Goal: Task Accomplishment & Management: Manage account settings

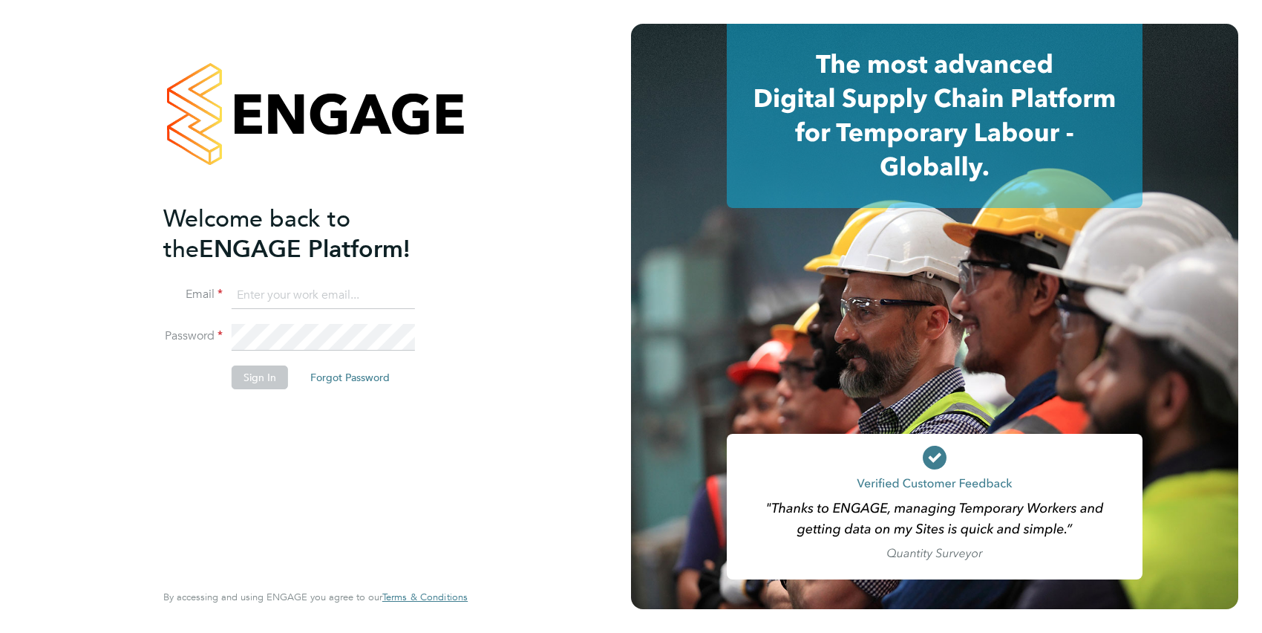
click at [284, 294] on input at bounding box center [323, 295] width 183 height 27
type input "[PERSON_NAME][EMAIL_ADDRESS][PERSON_NAME][DOMAIN_NAME]"
click at [276, 379] on button "Sign In" at bounding box center [260, 377] width 56 height 24
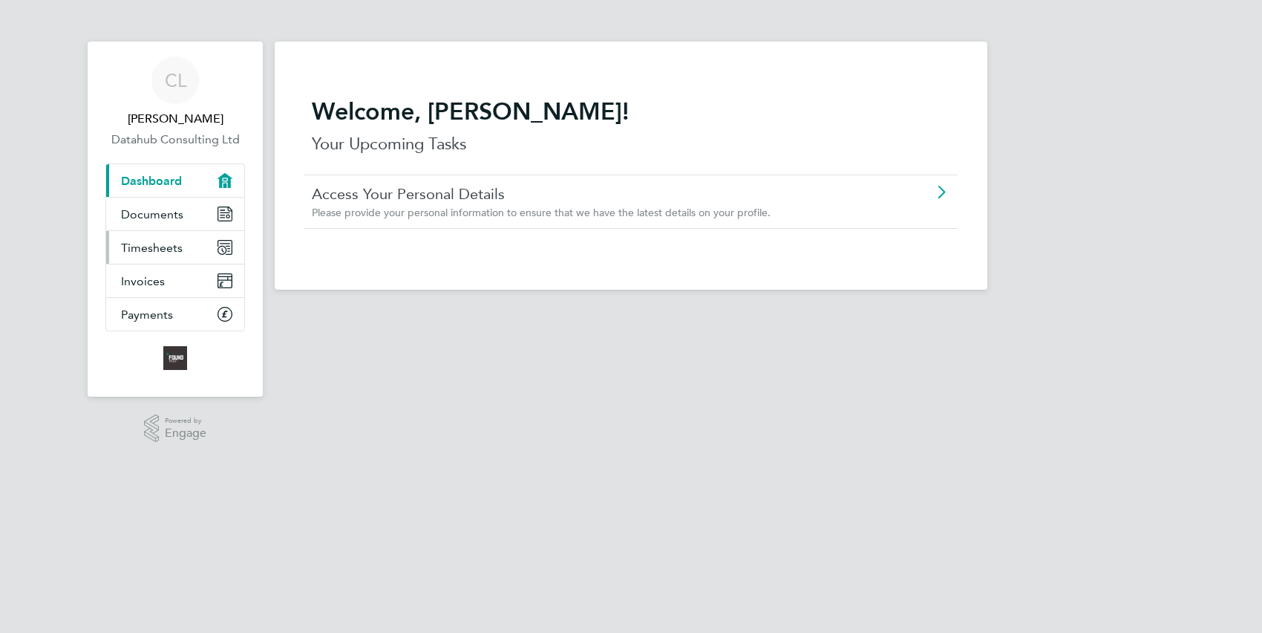
click at [148, 246] on span "Timesheets" at bounding box center [152, 248] width 62 height 14
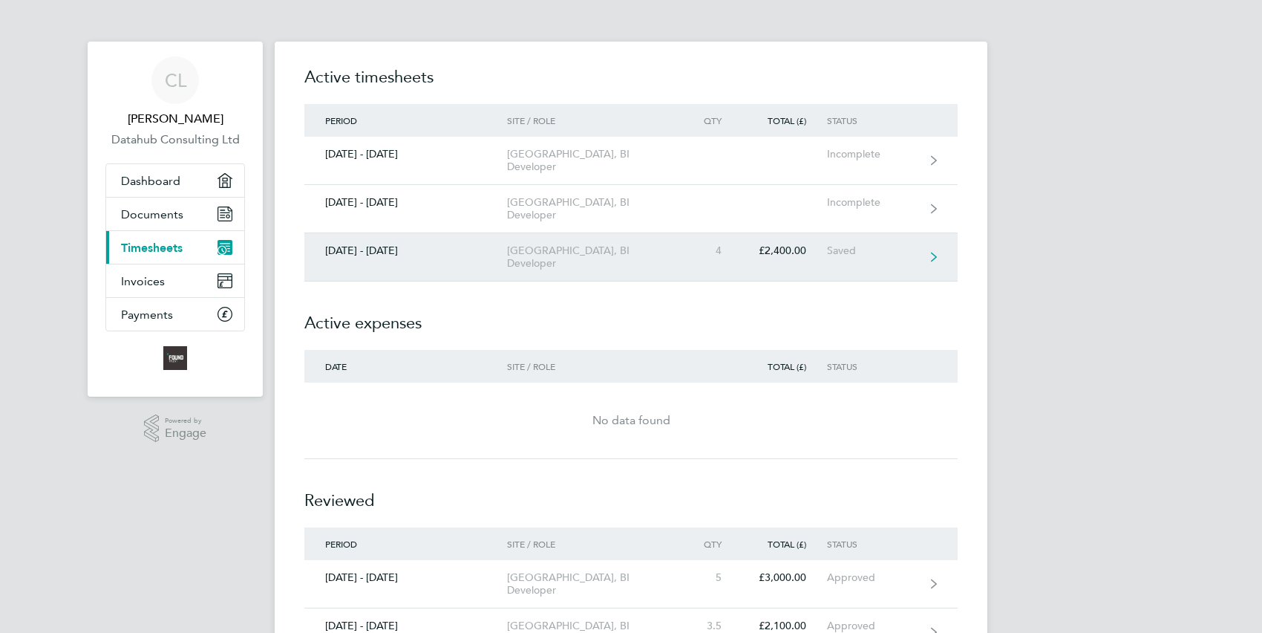
click at [382, 244] on div "25 - 31 Aug 2025" at bounding box center [405, 250] width 203 height 13
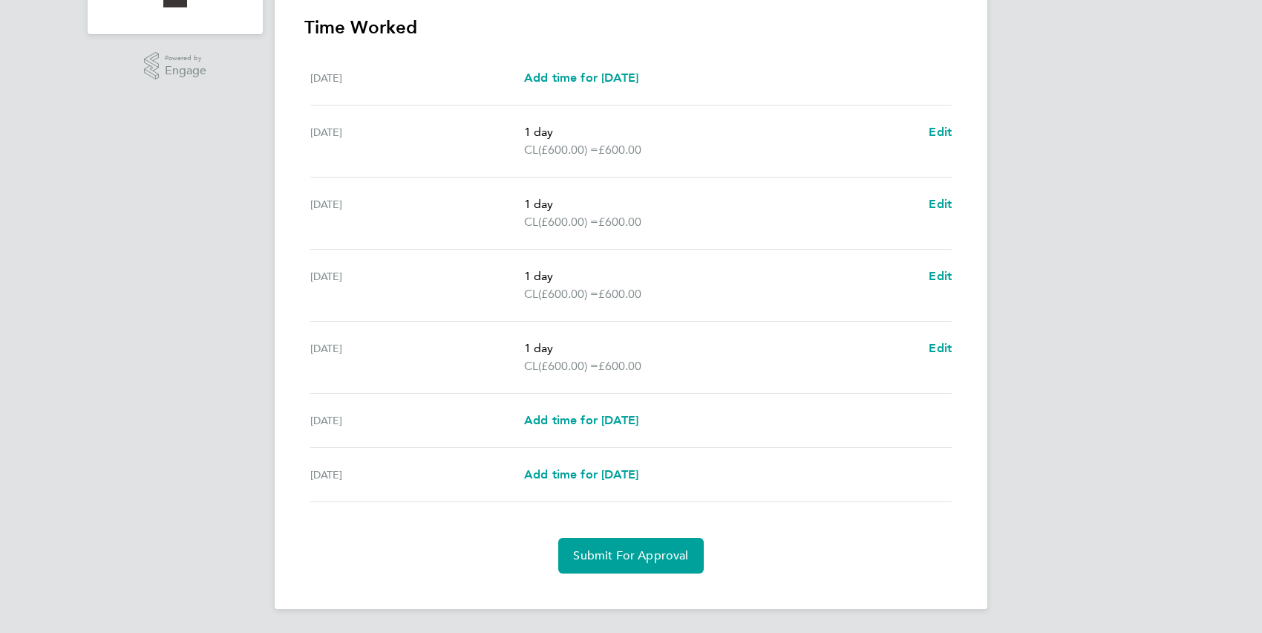
scroll to position [363, 0]
click at [665, 556] on span "Submit For Approval" at bounding box center [630, 555] width 115 height 15
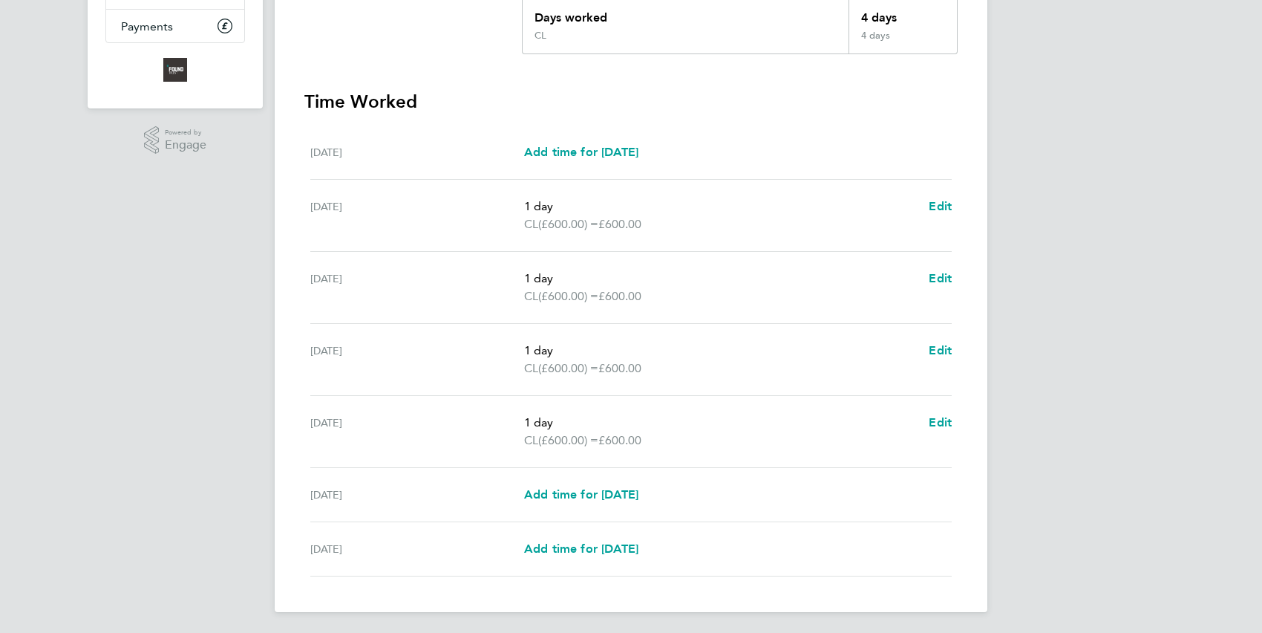
scroll to position [292, 0]
